Goal: Check status: Check status

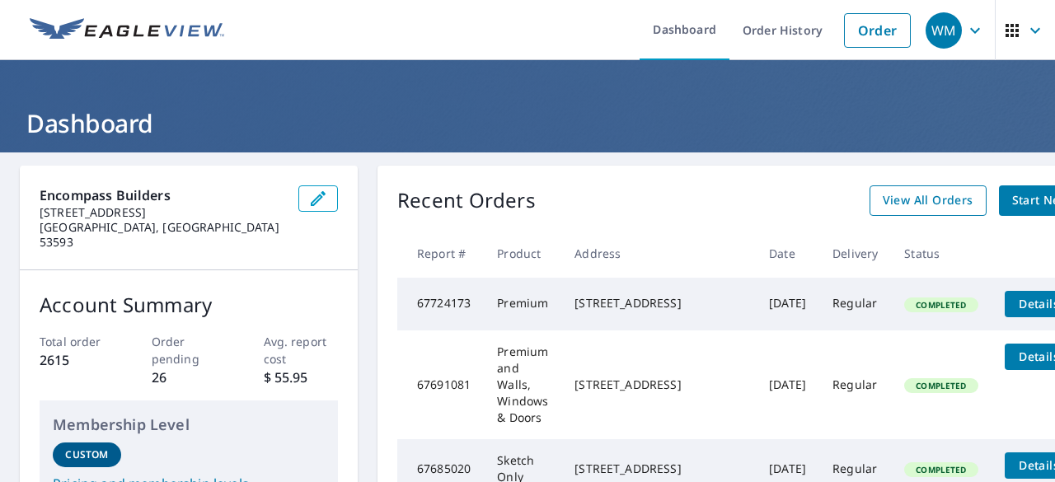
click at [912, 202] on span "View All Orders" at bounding box center [928, 200] width 91 height 21
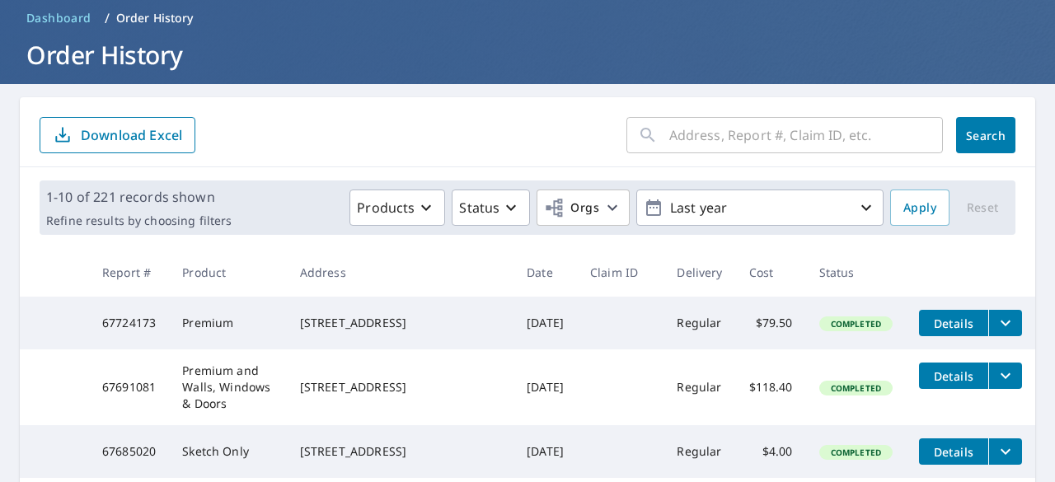
scroll to position [165, 0]
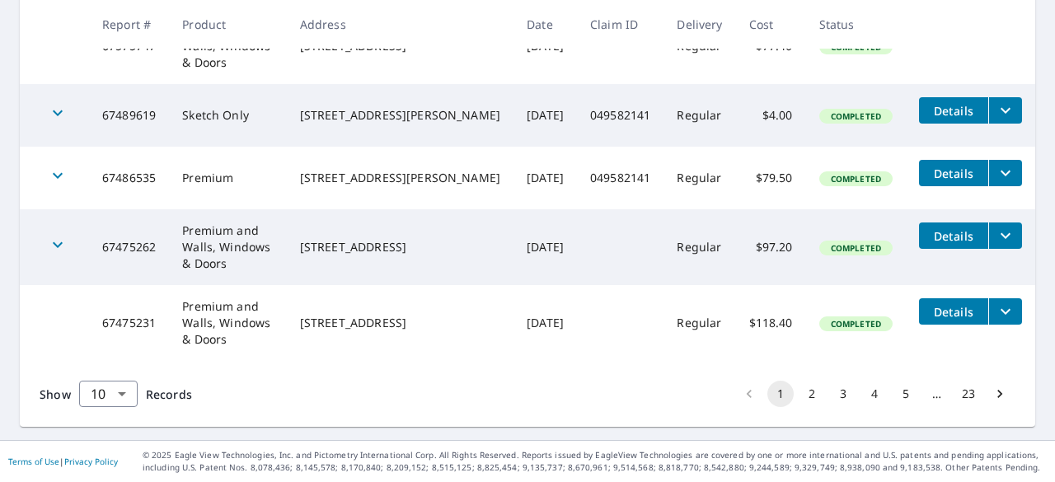
click at [799, 394] on button "2" at bounding box center [812, 394] width 26 height 26
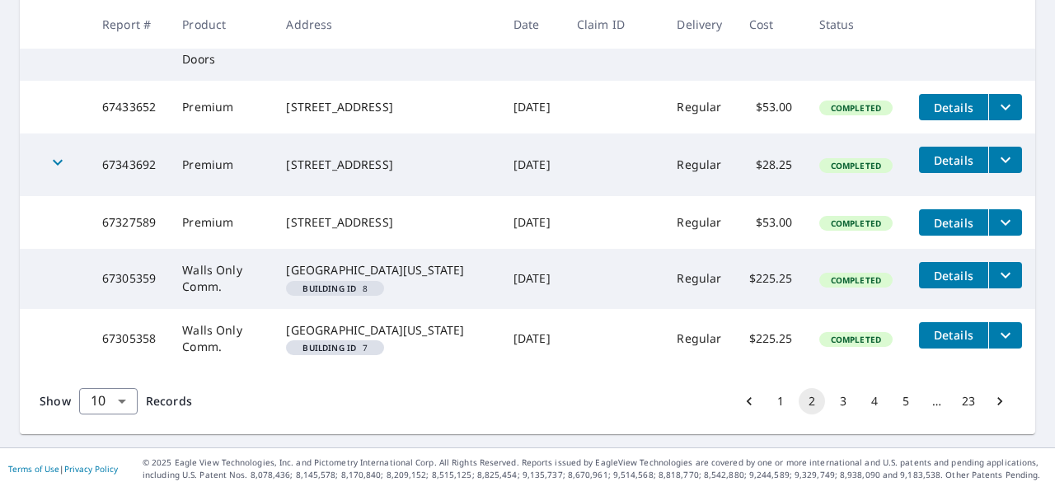
scroll to position [742, 0]
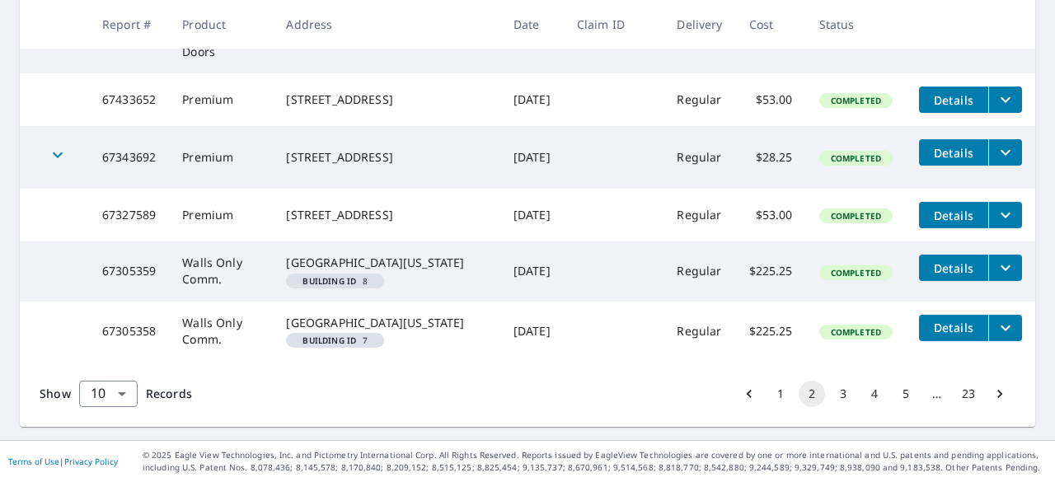
click at [996, 260] on icon "filesDropdownBtn-67305359" at bounding box center [1006, 268] width 20 height 20
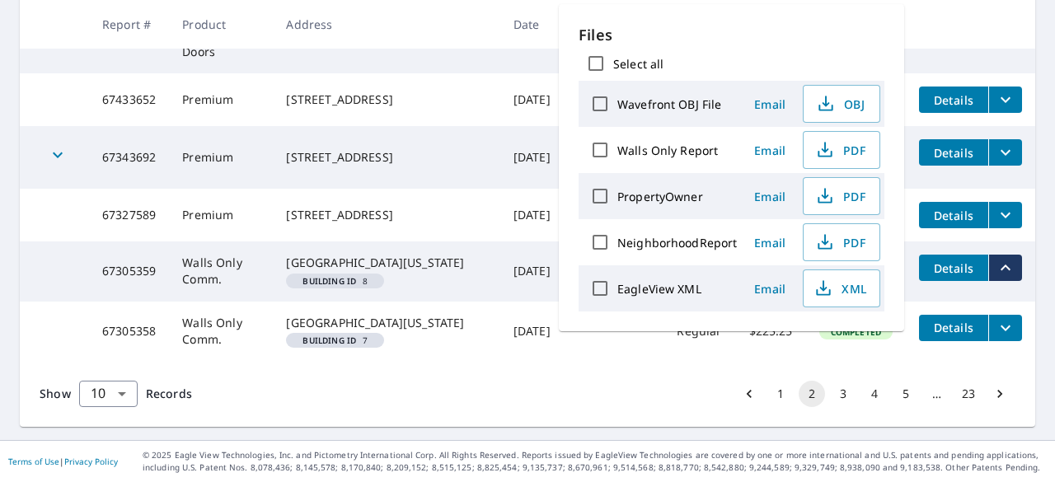
click at [599, 382] on div "Show 10 10 ​ Records 1 2 3 4 5 … 23" at bounding box center [528, 394] width 1016 height 66
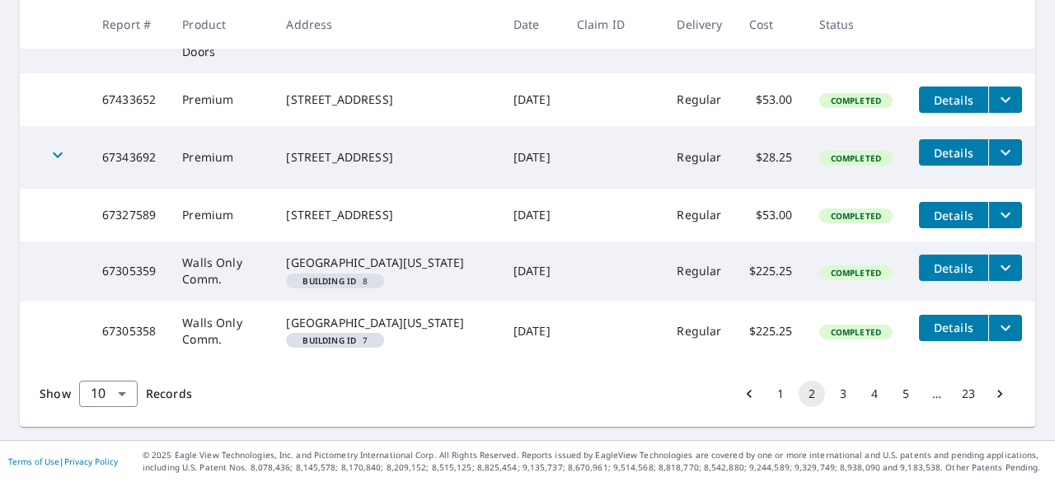
click at [1001, 331] on icon "filesDropdownBtn-67305358" at bounding box center [1006, 328] width 10 height 6
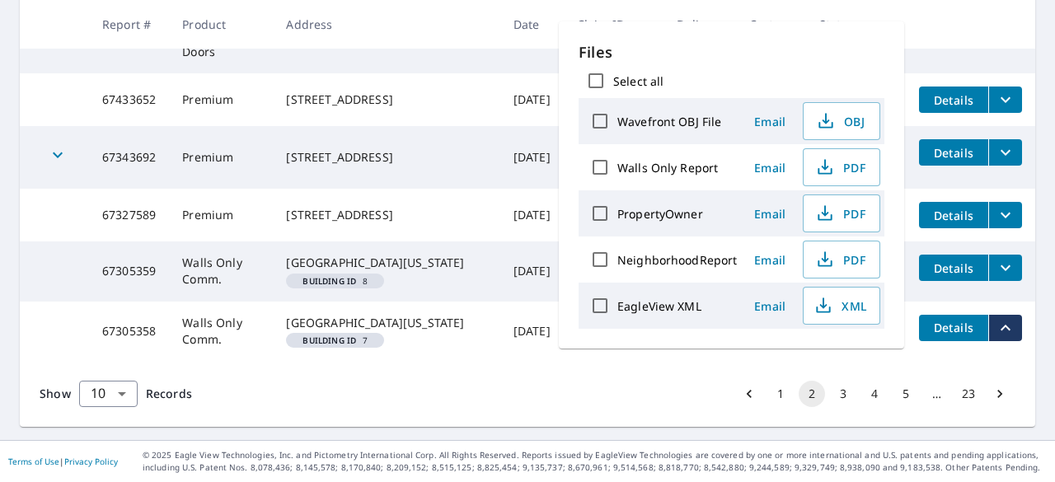
click at [643, 397] on div "Show 10 10 ​ Records 1 2 3 4 5 … 23" at bounding box center [528, 394] width 1016 height 66
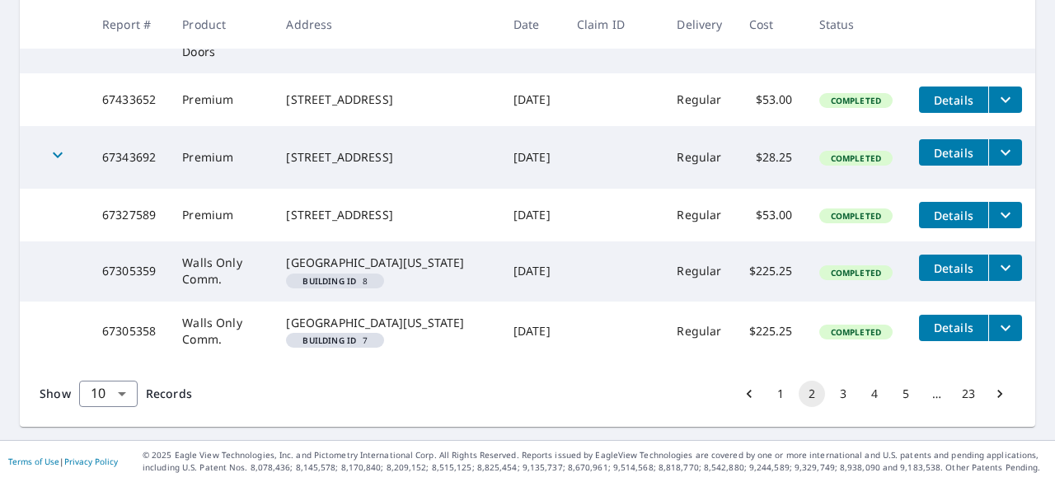
click at [830, 407] on button "3" at bounding box center [843, 394] width 26 height 26
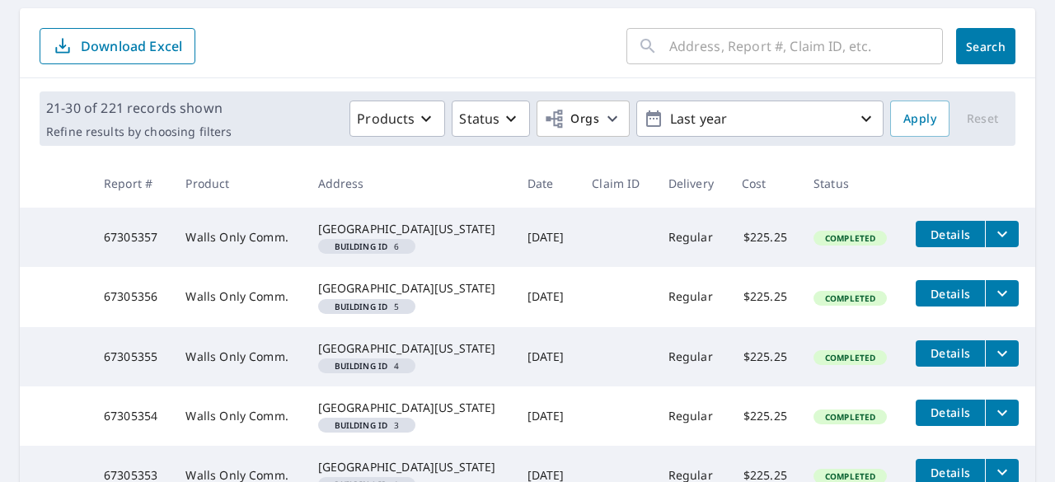
scroll to position [165, 0]
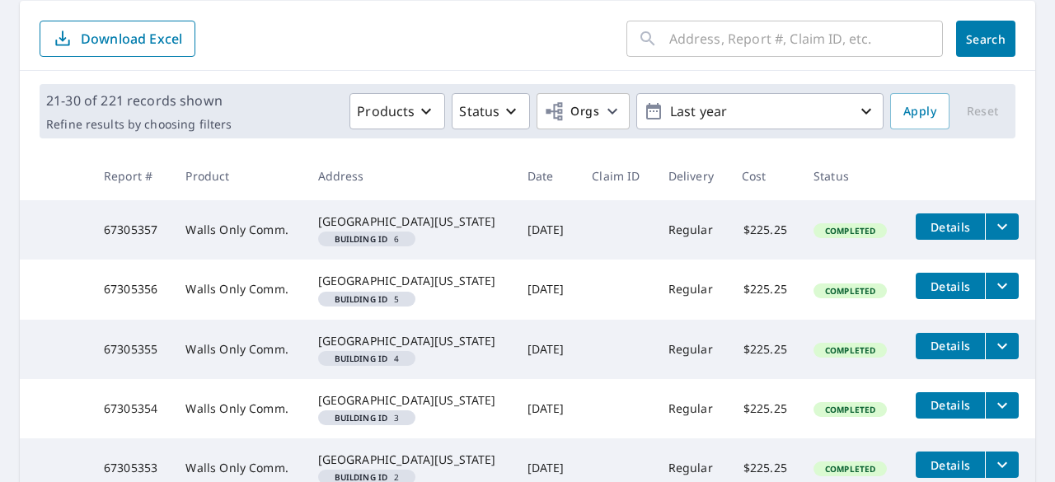
click at [993, 237] on icon "filesDropdownBtn-67305357" at bounding box center [1003, 227] width 20 height 20
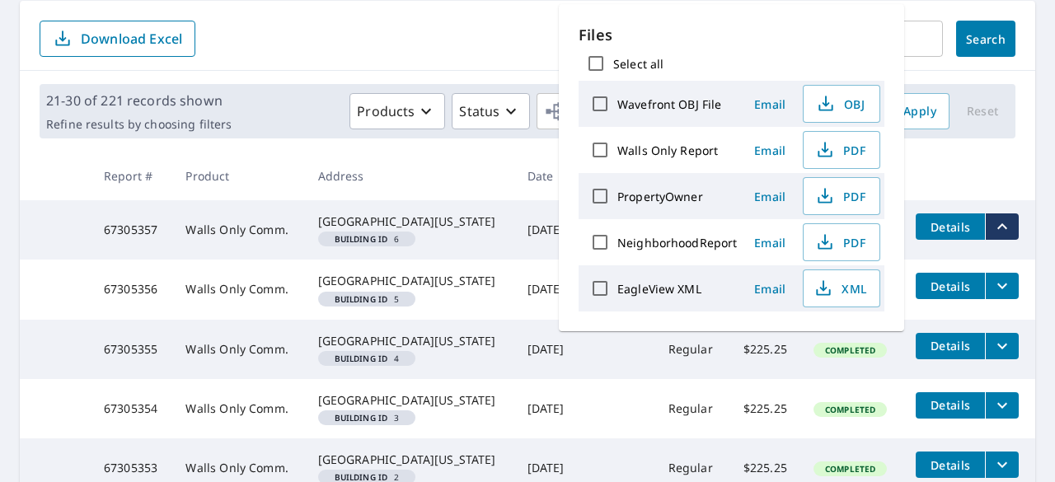
click at [997, 180] on th at bounding box center [969, 176] width 133 height 49
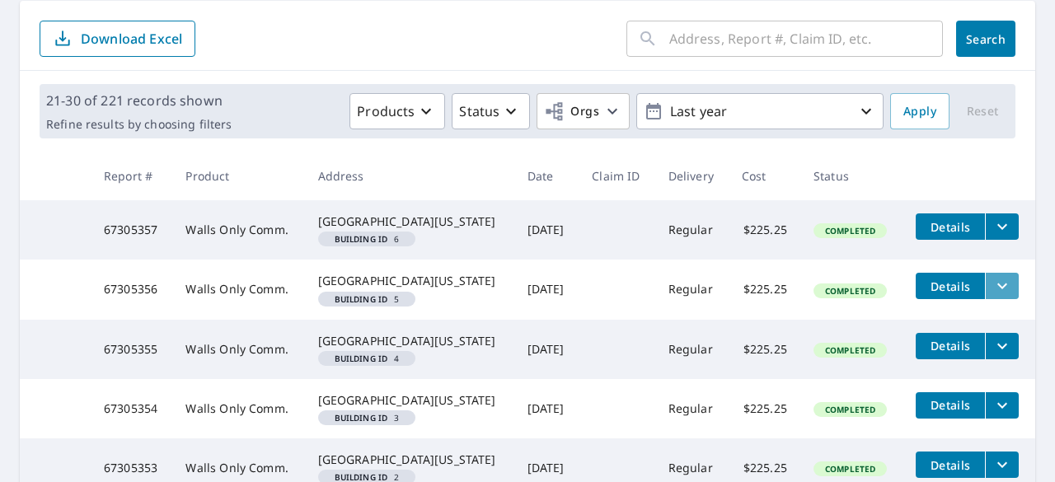
click at [996, 296] on icon "filesDropdownBtn-67305356" at bounding box center [1003, 286] width 20 height 20
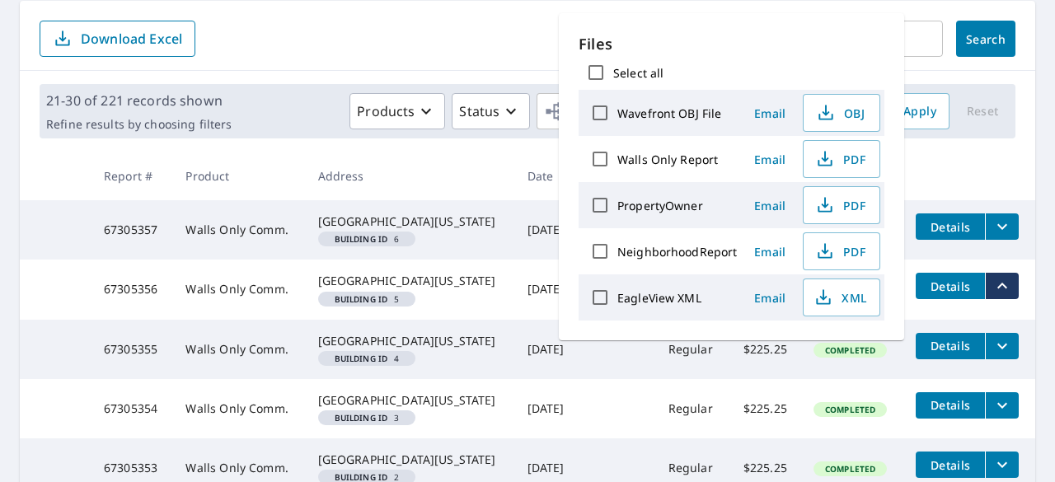
click at [980, 167] on th at bounding box center [969, 176] width 133 height 49
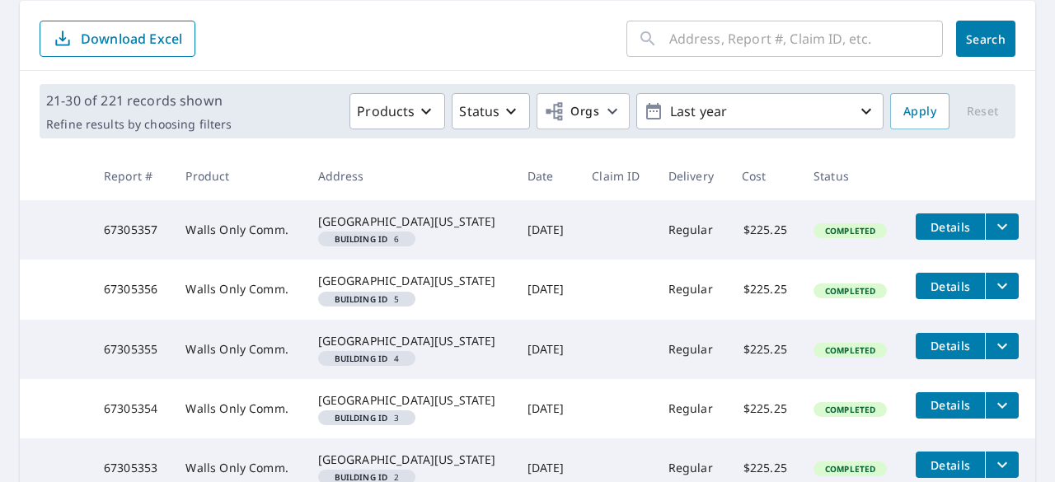
click at [993, 356] on icon "filesDropdownBtn-67305355" at bounding box center [1003, 346] width 20 height 20
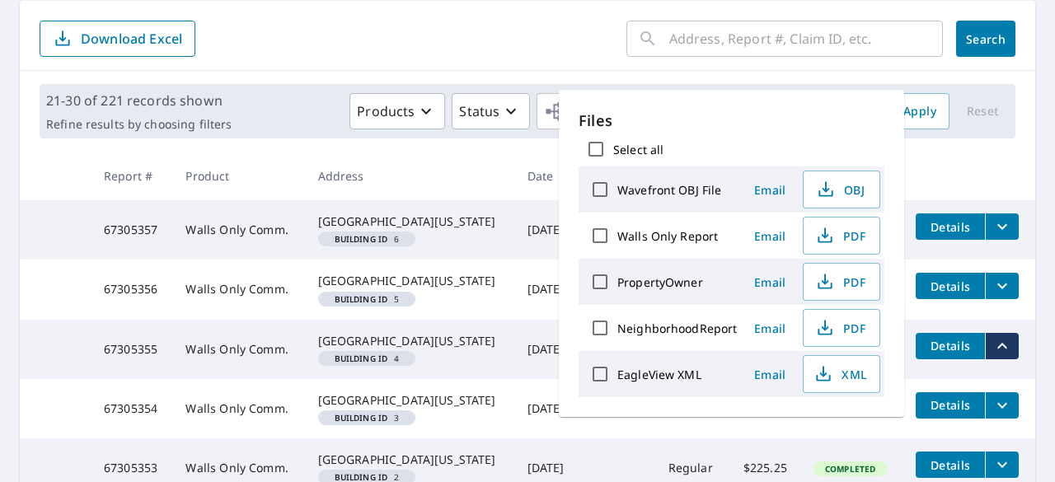
click at [983, 167] on th at bounding box center [969, 176] width 133 height 49
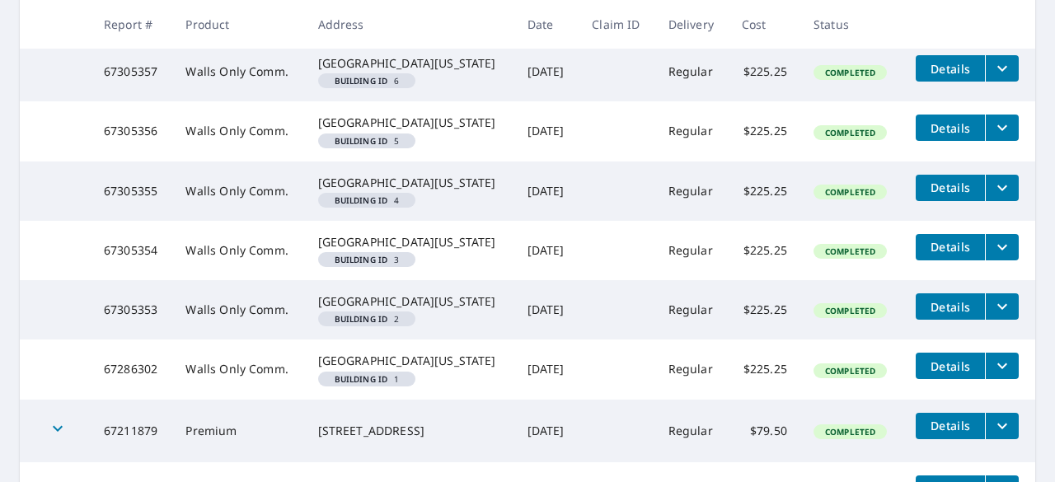
scroll to position [330, 0]
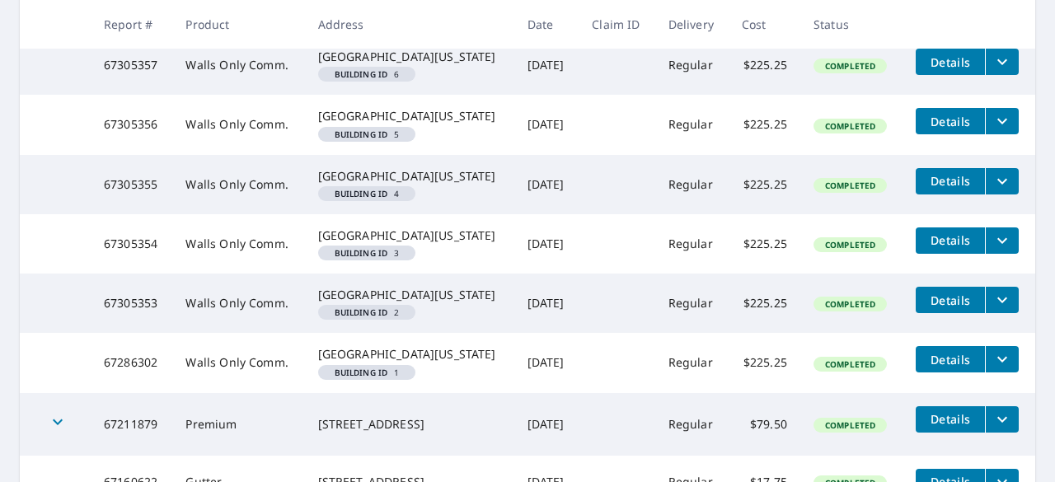
click at [993, 251] on icon "filesDropdownBtn-67305354" at bounding box center [1003, 241] width 20 height 20
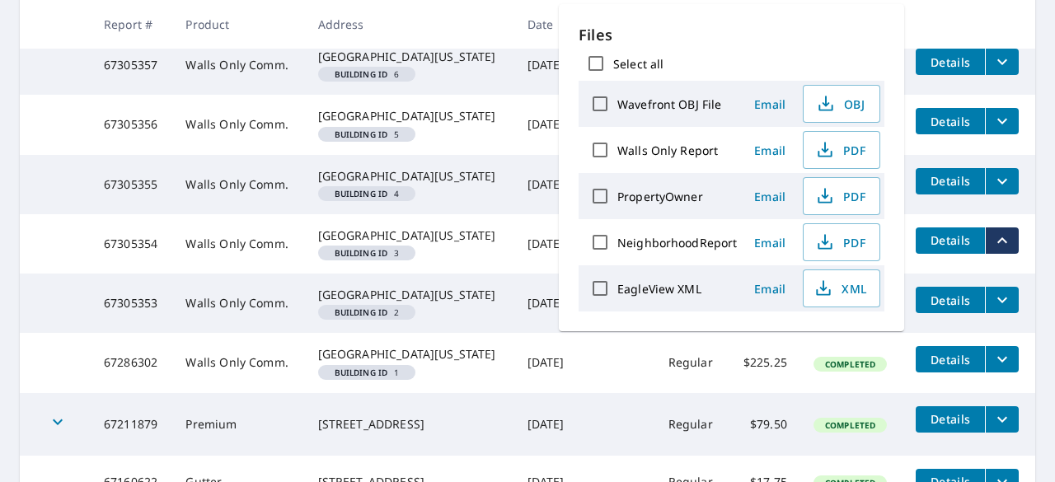
click at [993, 310] on icon "filesDropdownBtn-67305353" at bounding box center [1003, 300] width 20 height 20
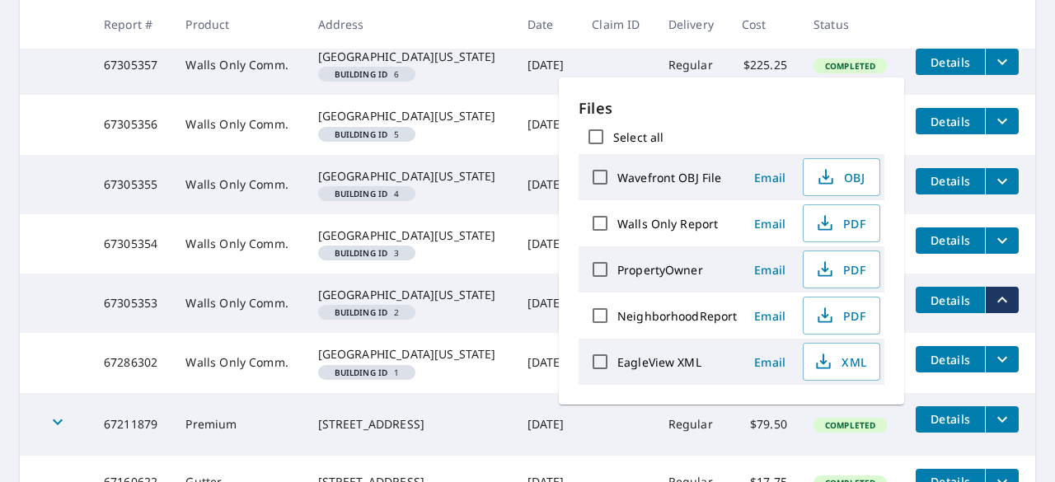
click at [995, 369] on icon "filesDropdownBtn-67286302" at bounding box center [1003, 360] width 20 height 20
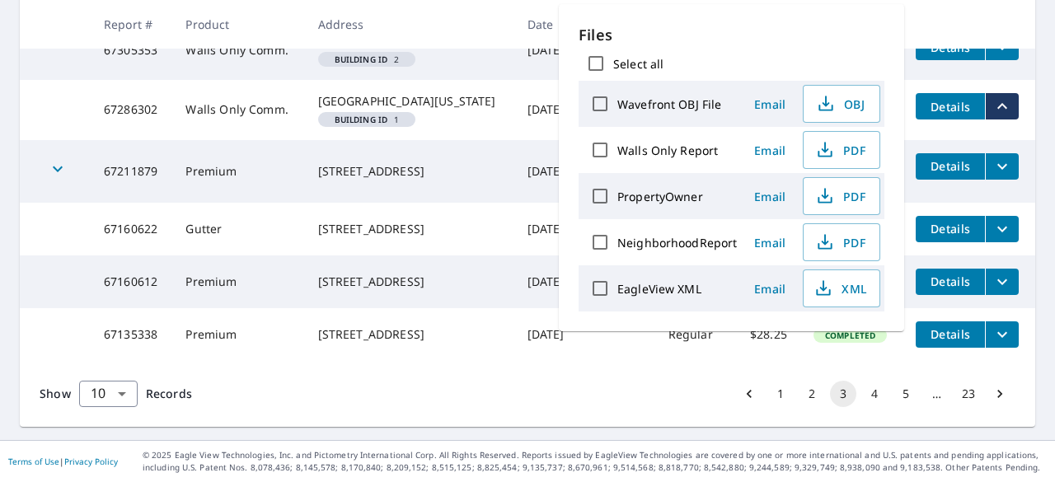
scroll to position [660, 0]
click at [862, 407] on button "4" at bounding box center [875, 394] width 26 height 26
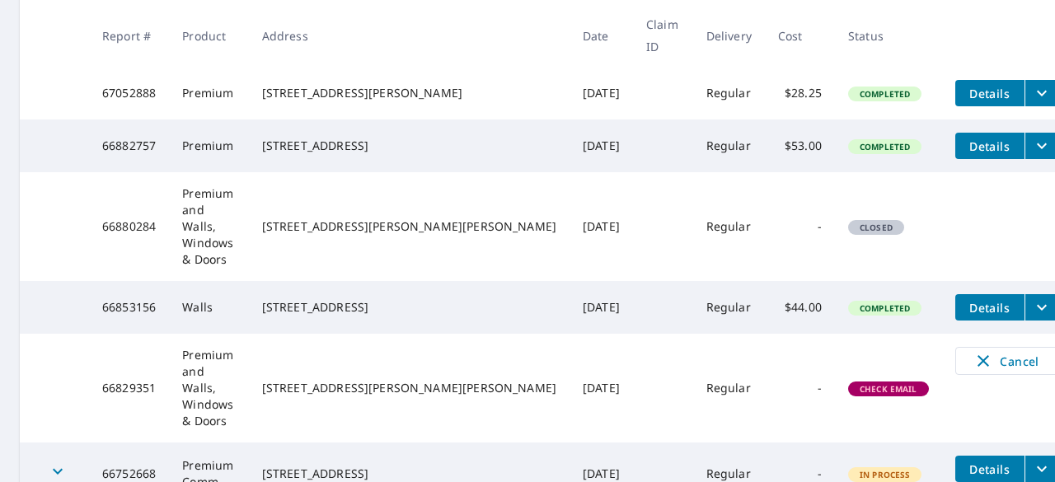
scroll to position [607, 0]
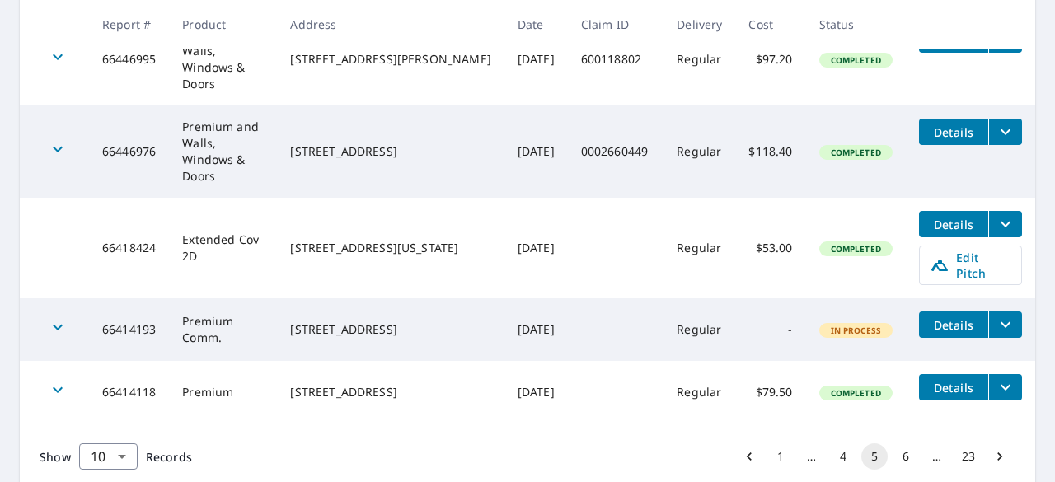
scroll to position [685, 0]
